Goal: Find specific page/section: Find specific page/section

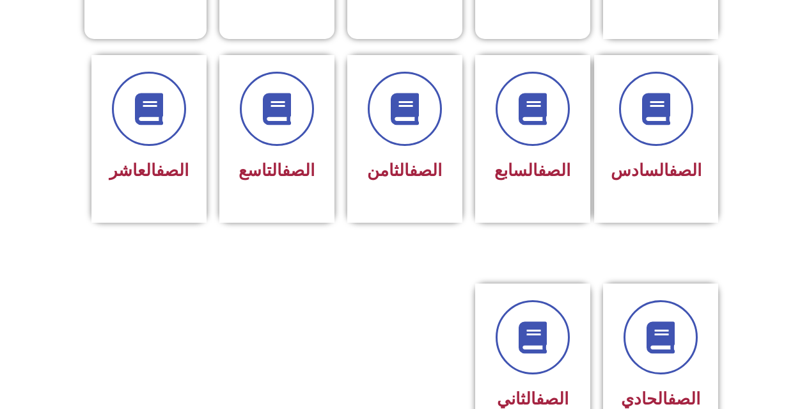
scroll to position [512, 0]
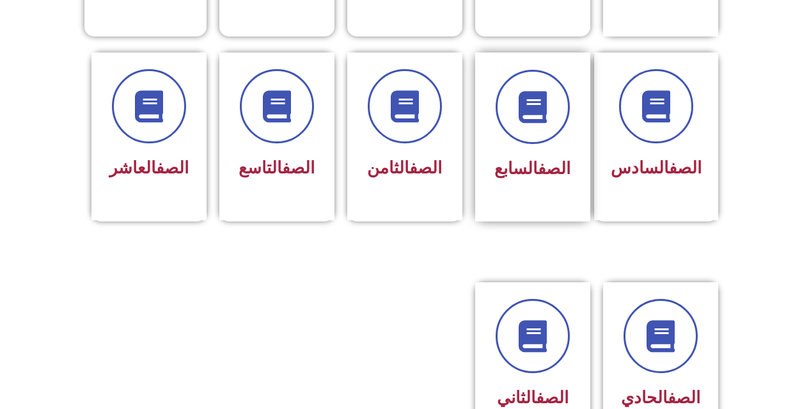
click at [507, 154] on div "الصف السابع" at bounding box center [532, 169] width 81 height 31
click at [540, 66] on span at bounding box center [533, 107] width 82 height 82
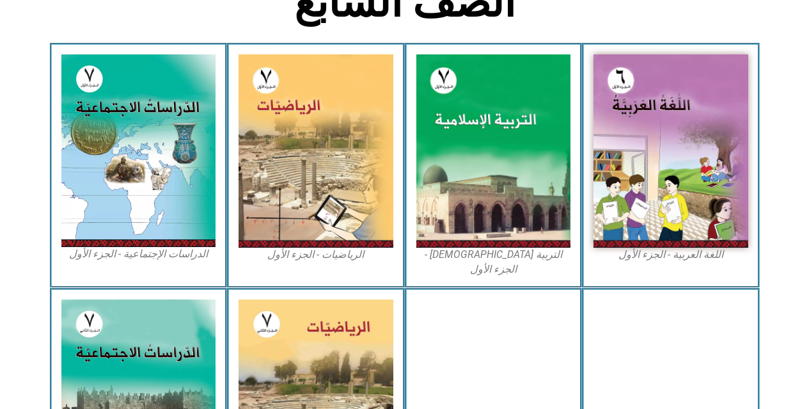
scroll to position [384, 0]
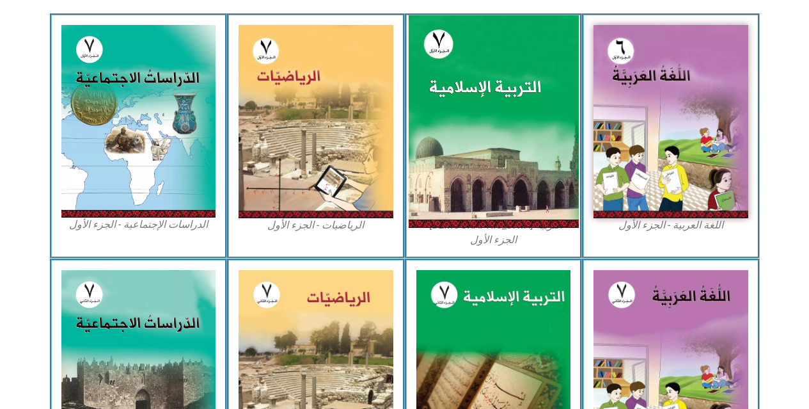
click at [467, 71] on img at bounding box center [493, 121] width 170 height 212
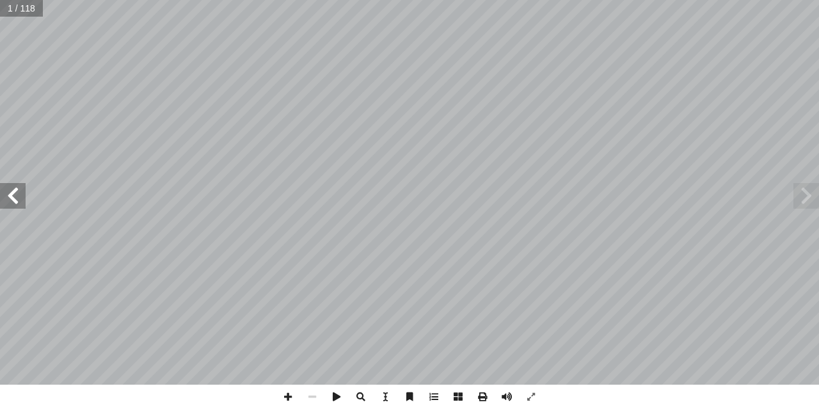
click at [14, 193] on span at bounding box center [13, 196] width 26 height 26
click at [17, 193] on span at bounding box center [13, 196] width 26 height 26
click at [19, 194] on span at bounding box center [13, 196] width 26 height 26
click at [281, 393] on span at bounding box center [288, 396] width 24 height 24
click at [588, 0] on html "الصفحة الرئيسية الصف الأول الصف الثاني الصف الثالث الصف الرابع الصف الخامس الصف…" at bounding box center [409, 58] width 819 height 116
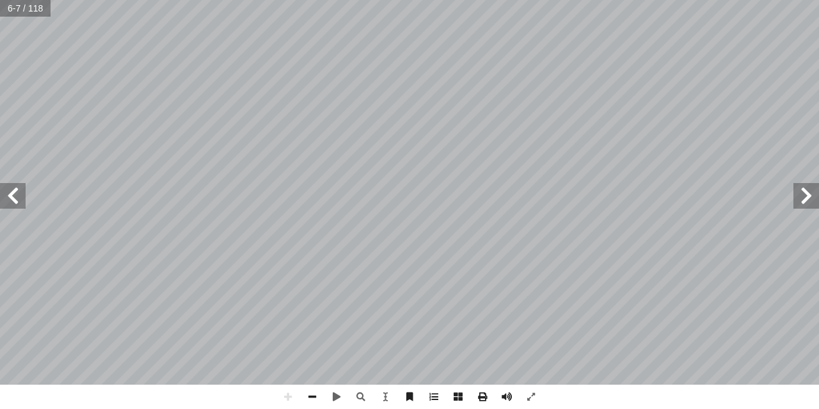
click at [20, 207] on span at bounding box center [13, 196] width 26 height 26
click at [3, 196] on span at bounding box center [13, 196] width 26 height 26
click at [8, 193] on span at bounding box center [13, 196] width 26 height 26
click at [288, 394] on span at bounding box center [288, 396] width 24 height 24
